Goal: Information Seeking & Learning: Learn about a topic

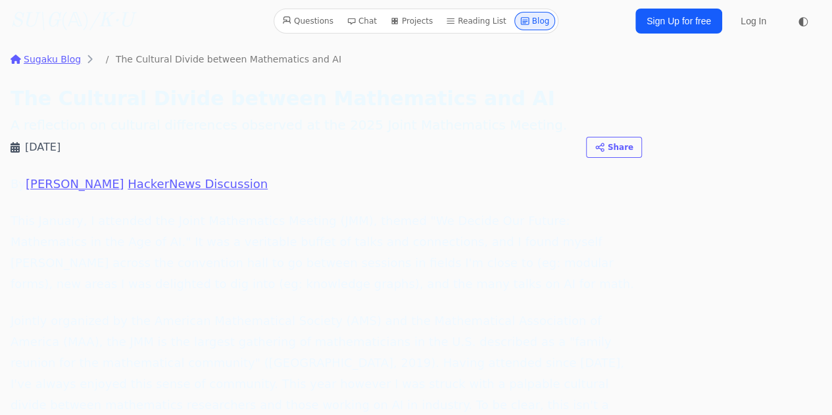
click at [55, 16] on icon "SU\G" at bounding box center [36, 21] width 50 height 20
click at [61, 57] on link "Sugaku Blog" at bounding box center [46, 59] width 70 height 13
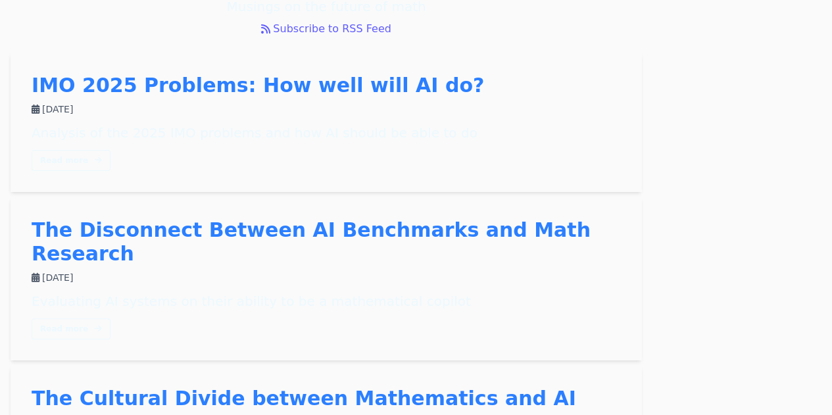
scroll to position [89, 0]
click at [164, 87] on link "IMO 2025 Problems: How well will AI do?" at bounding box center [258, 85] width 453 height 23
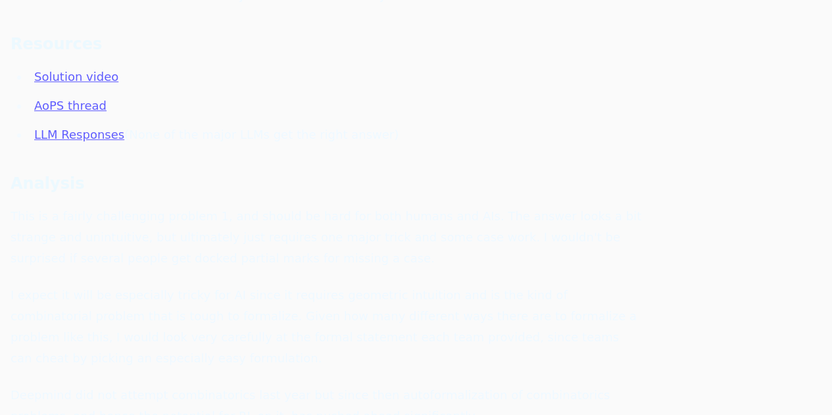
scroll to position [2418, 0]
